Goal: Task Accomplishment & Management: Use online tool/utility

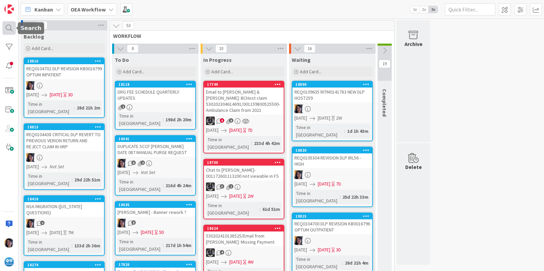
click at [5, 27] on div at bounding box center [9, 28] width 14 height 14
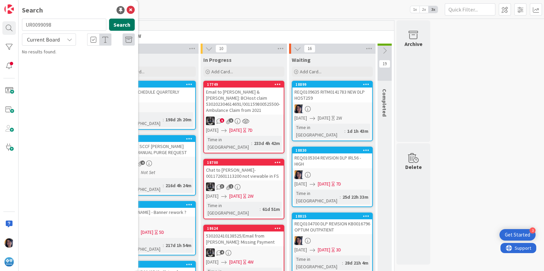
type input "UR0099098"
click at [133, 26] on button "Search" at bounding box center [122, 25] width 26 height 12
click at [54, 41] on span "Current Board" at bounding box center [43, 39] width 33 height 7
click at [49, 64] on span "All Boards" at bounding box center [61, 68] width 70 height 10
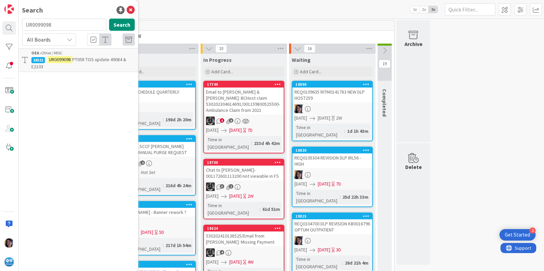
click at [74, 59] on span "PT058 TOS update 49084 & E2103" at bounding box center [78, 62] width 95 height 13
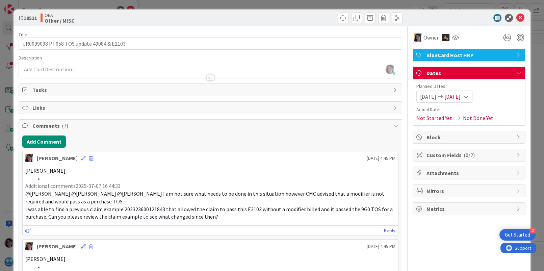
click at [40, 176] on li at bounding box center [214, 179] width 362 height 8
click at [39, 142] on button "Add Comment" at bounding box center [44, 141] width 44 height 12
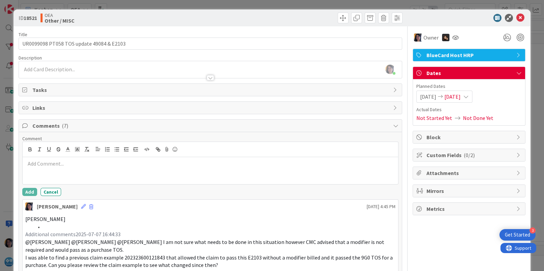
click at [67, 161] on p at bounding box center [210, 164] width 370 height 8
click at [32, 194] on button "Add" at bounding box center [29, 192] width 15 height 8
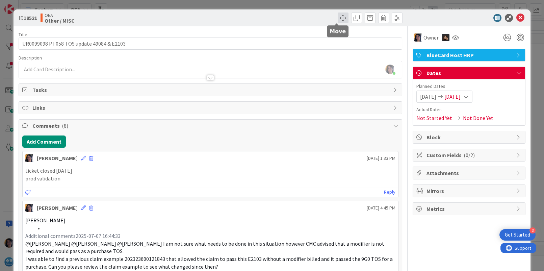
click at [338, 16] on span at bounding box center [343, 18] width 11 height 11
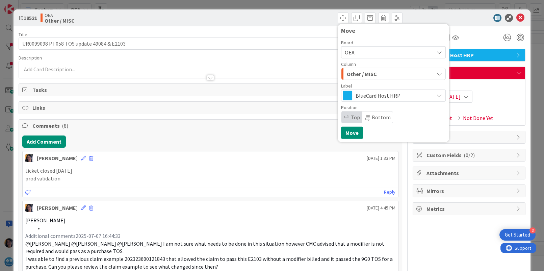
click at [347, 71] on span "Other / MISC" at bounding box center [362, 74] width 30 height 9
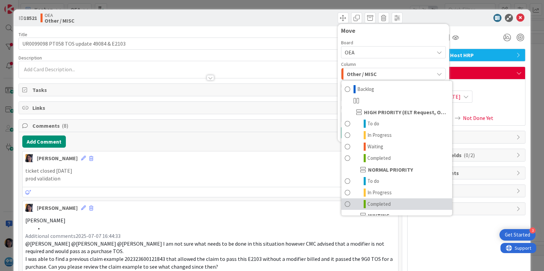
click at [373, 204] on span "Completed" at bounding box center [379, 204] width 23 height 8
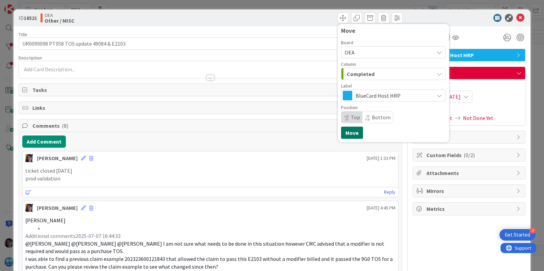
click at [344, 133] on button "Move" at bounding box center [352, 133] width 22 height 12
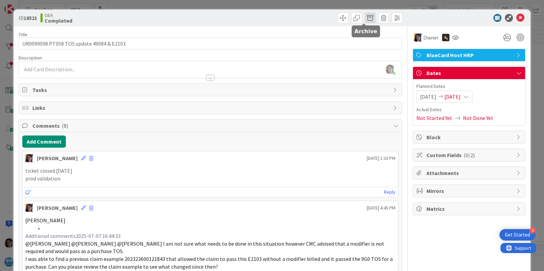
click at [365, 16] on span at bounding box center [370, 18] width 11 height 11
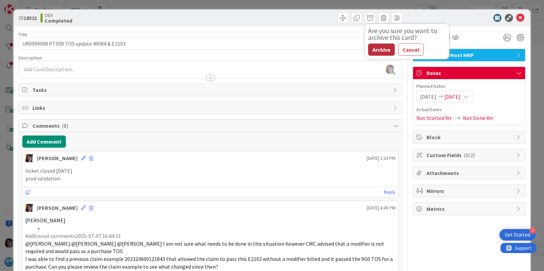
click at [371, 46] on button "Archive" at bounding box center [381, 50] width 27 height 12
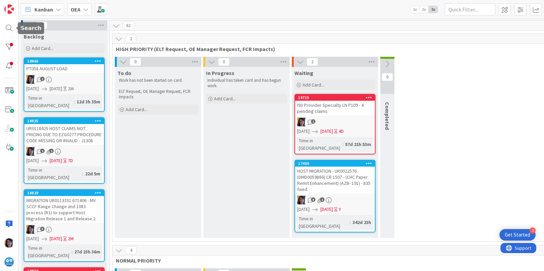
click at [9, 20] on div at bounding box center [9, 135] width 19 height 271
click at [8, 28] on div at bounding box center [9, 28] width 14 height 14
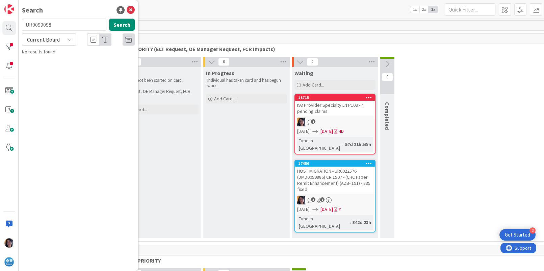
click at [47, 25] on input "UR0099098" at bounding box center [64, 25] width 84 height 12
type input "UR0010861"
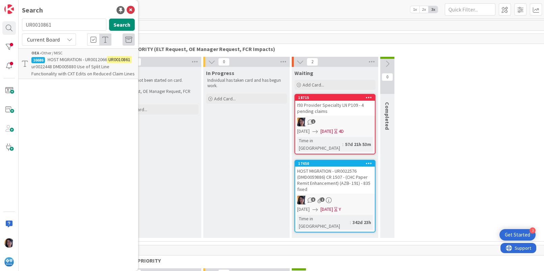
click at [93, 63] on p "HOST MIGRATION - UR0012066 UR0010861 ur0022448 DMD005880 Use of Split Line Func…" at bounding box center [82, 66] width 103 height 21
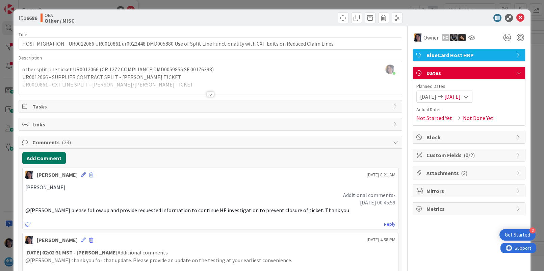
click at [40, 157] on button "Add Comment" at bounding box center [44, 158] width 44 height 12
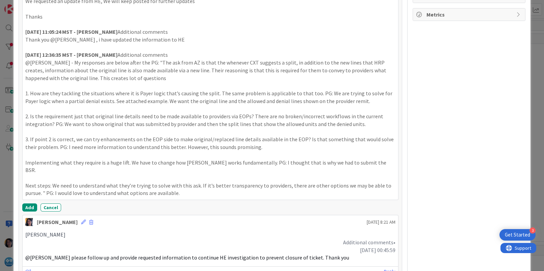
scroll to position [281, 0]
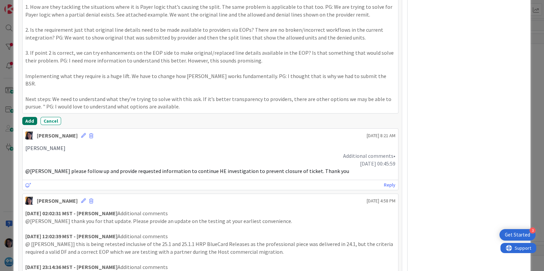
click at [27, 117] on button "Add" at bounding box center [29, 121] width 15 height 8
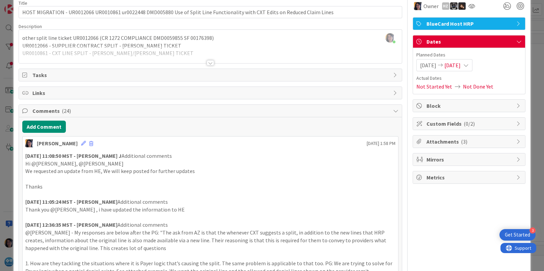
scroll to position [0, 0]
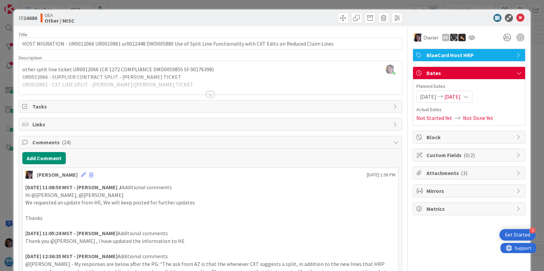
click at [461, 93] on span "[DATE]" at bounding box center [453, 97] width 16 height 8
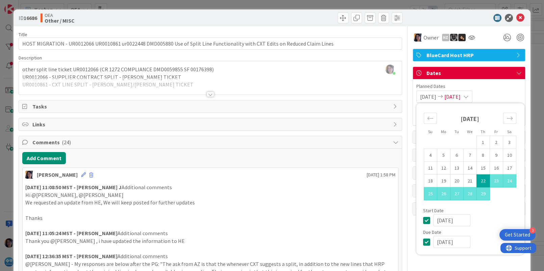
click at [434, 241] on input "[DATE]" at bounding box center [452, 242] width 37 height 12
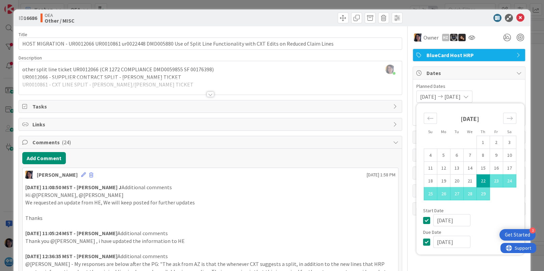
click at [441, 240] on input "[DATE]" at bounding box center [452, 242] width 37 height 12
type input "[DATE]"
click at [517, 19] on icon at bounding box center [521, 18] width 8 height 8
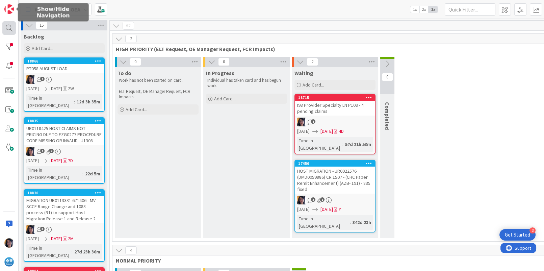
click at [7, 26] on div at bounding box center [9, 28] width 14 height 14
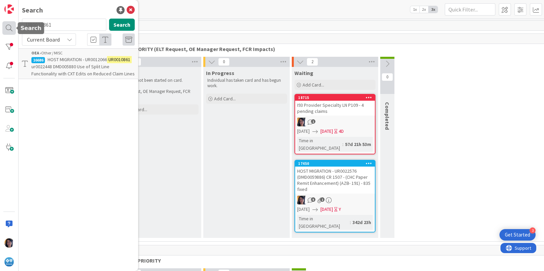
drag, startPoint x: 54, startPoint y: 26, endPoint x: 15, endPoint y: 28, distance: 39.2
click at [15, 28] on div "Search UR0010861 Search Current Board OEA › Other / MISC 16686 HOST MIGRATION -…" at bounding box center [9, 135] width 19 height 271
type input "rc02"
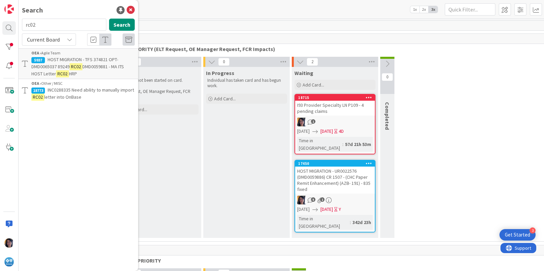
click at [65, 72] on mark "RC02" at bounding box center [62, 73] width 13 height 7
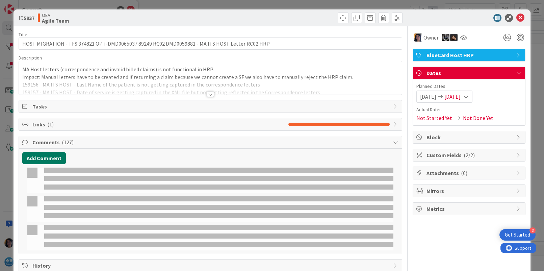
click at [43, 155] on button "Add Comment" at bounding box center [44, 158] width 44 height 12
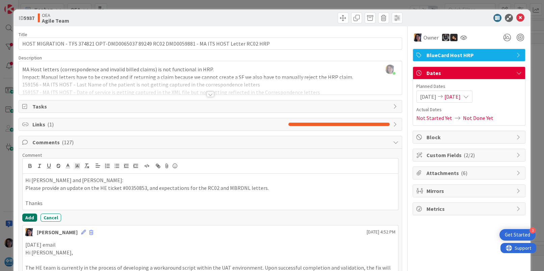
click at [31, 214] on button "Add" at bounding box center [29, 218] width 15 height 8
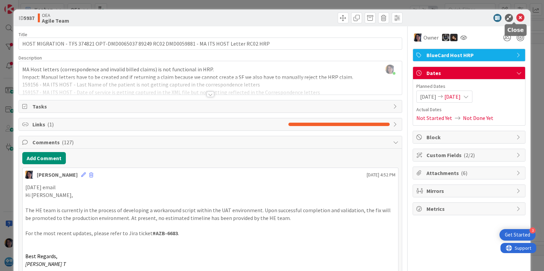
click at [517, 18] on icon at bounding box center [521, 18] width 8 height 8
